Goal: Transaction & Acquisition: Purchase product/service

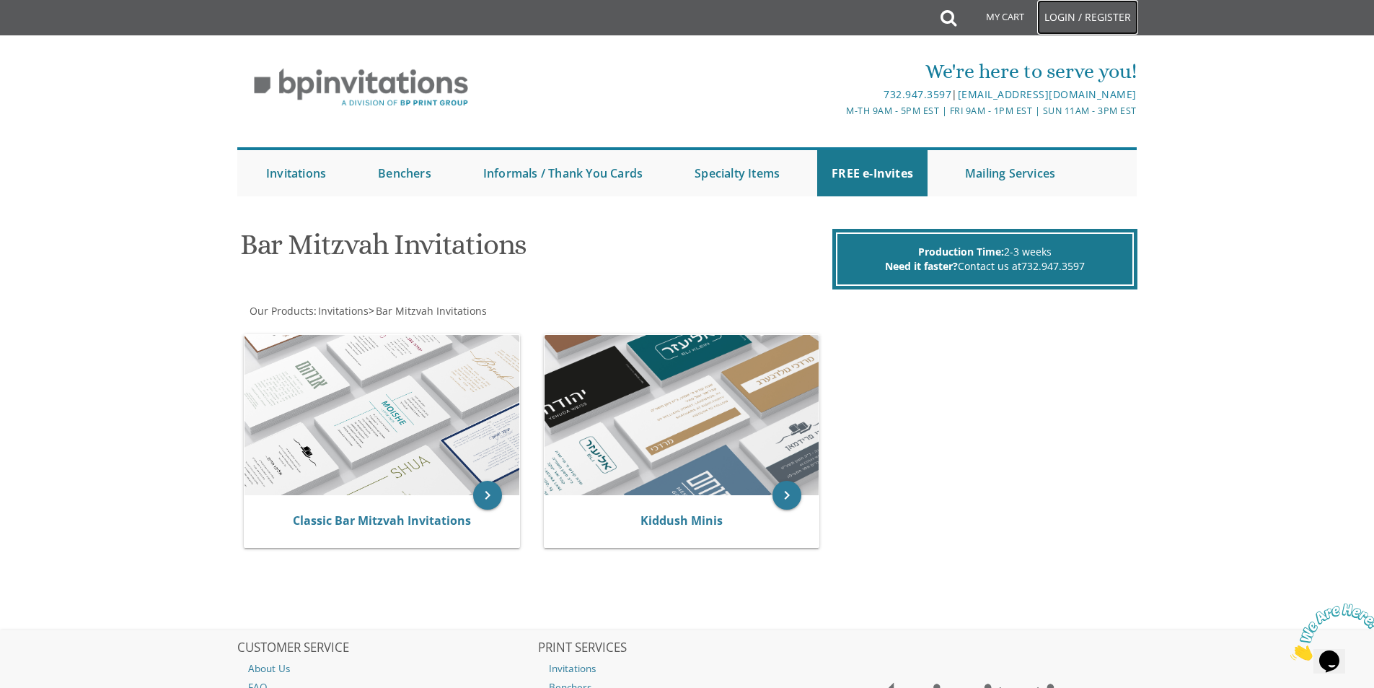
click at [1103, 25] on link "Login / Register" at bounding box center [1087, 17] width 101 height 35
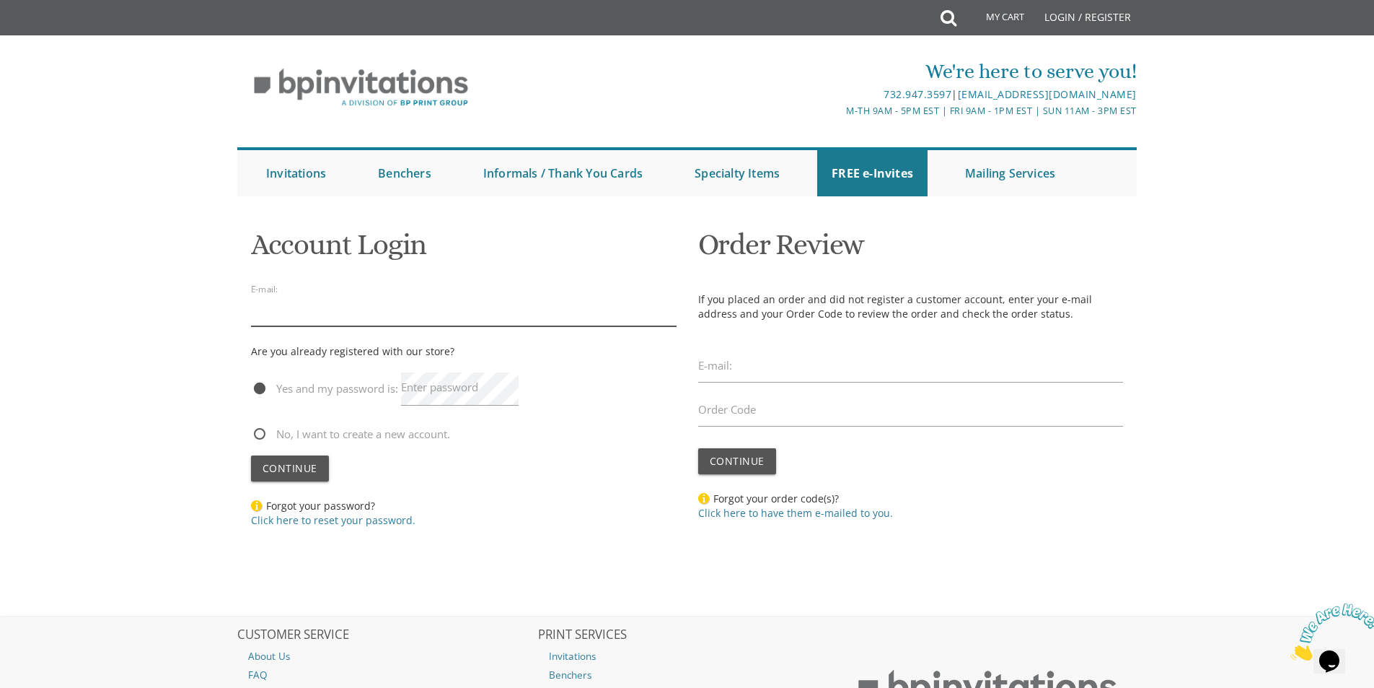
click at [359, 315] on input "email" at bounding box center [464, 309] width 426 height 33
type input "donicohen@gmail.com"
click at [287, 449] on div at bounding box center [464, 447] width 426 height 7
click at [285, 464] on span "Continue" at bounding box center [290, 468] width 55 height 14
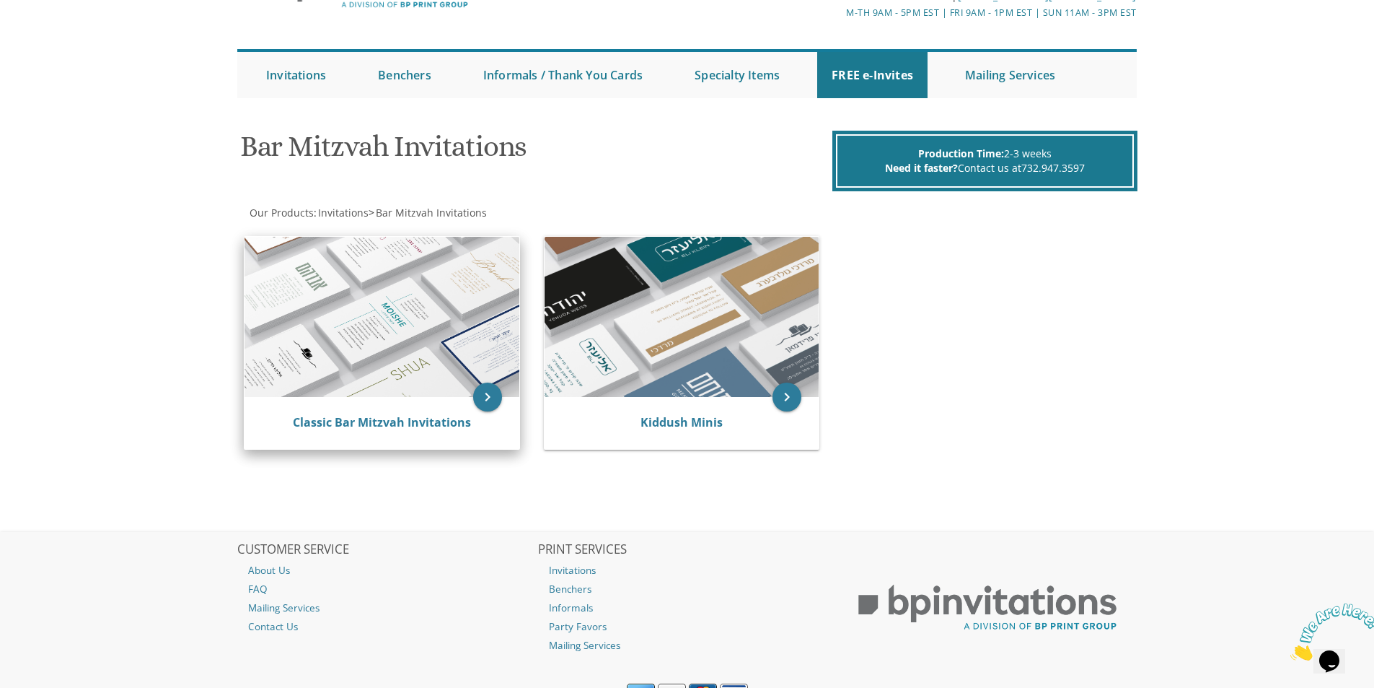
scroll to position [72, 0]
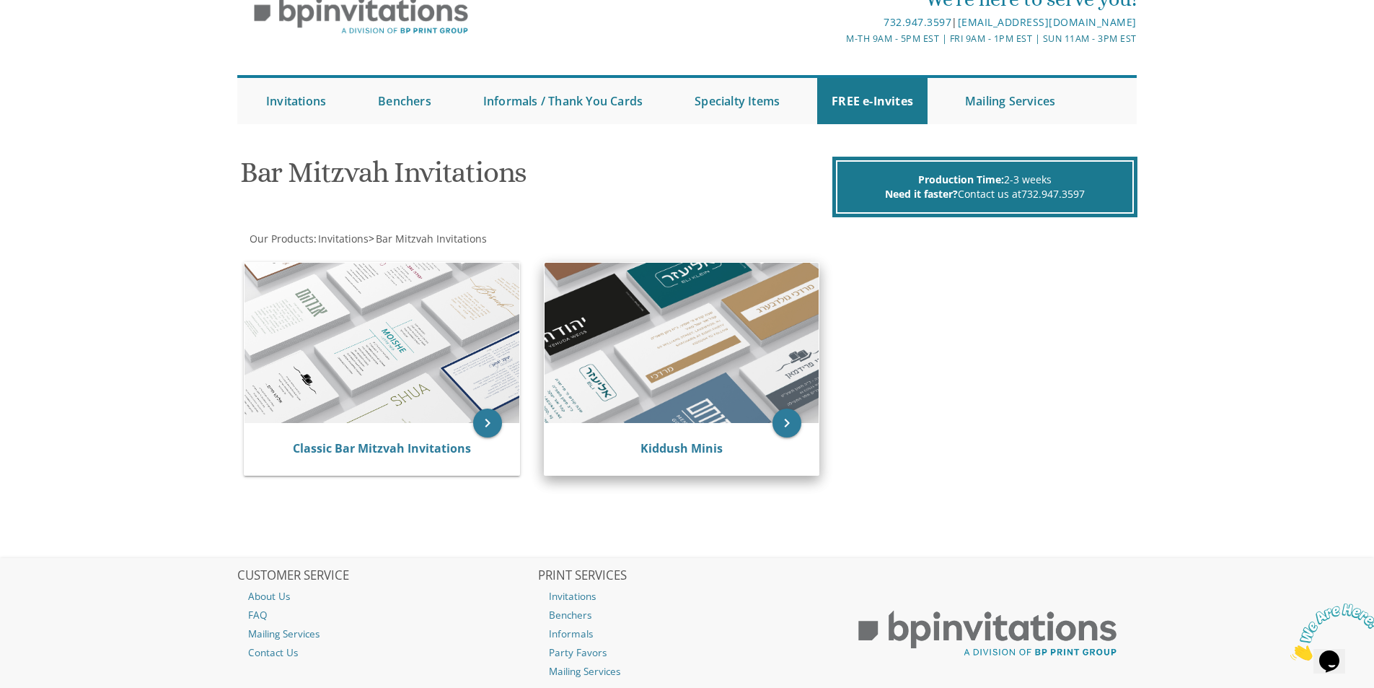
click at [701, 382] on img at bounding box center [682, 343] width 275 height 160
click at [687, 448] on link "Kiddush Minis" at bounding box center [682, 448] width 82 height 16
click at [690, 377] on img at bounding box center [682, 343] width 275 height 160
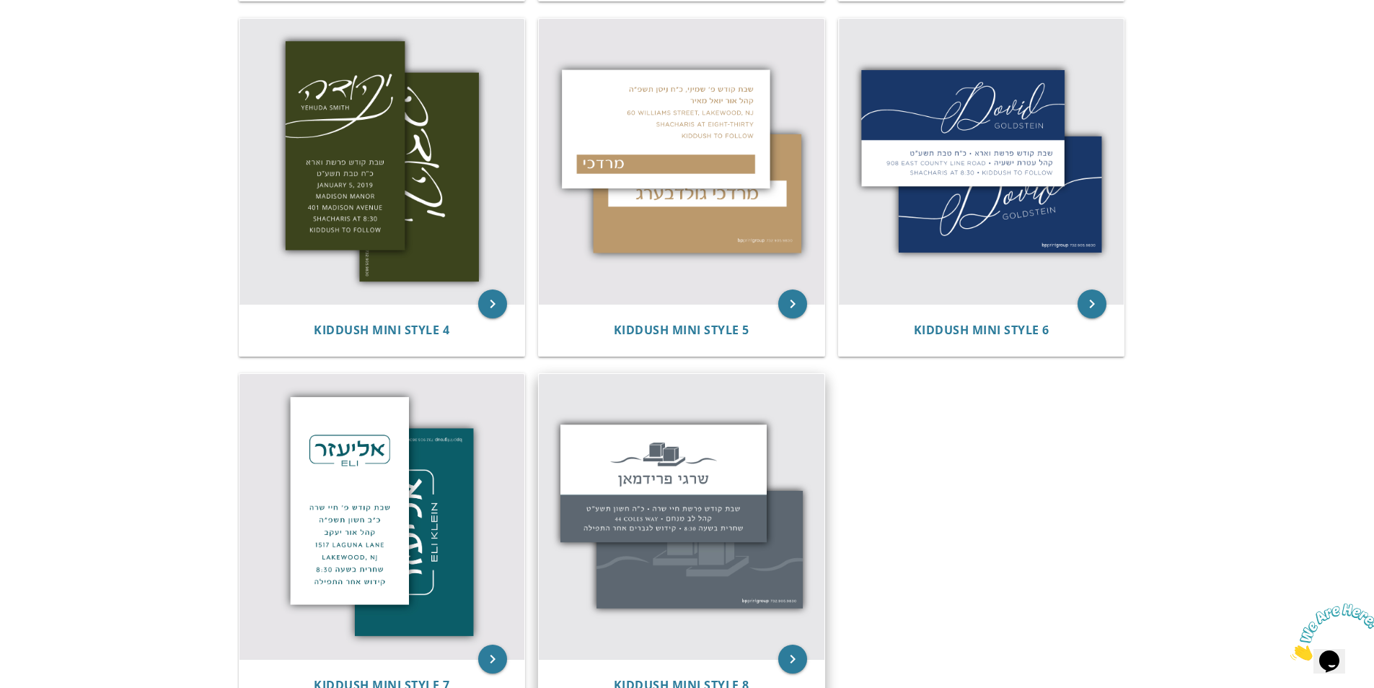
scroll to position [649, 0]
